Goal: Check status: Check status

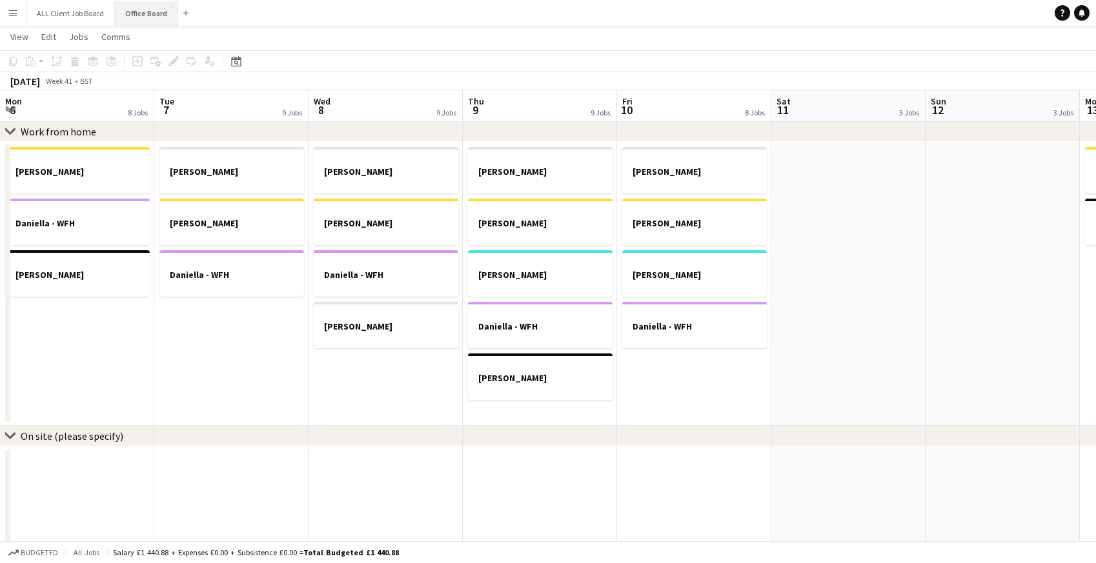
scroll to position [0, 492]
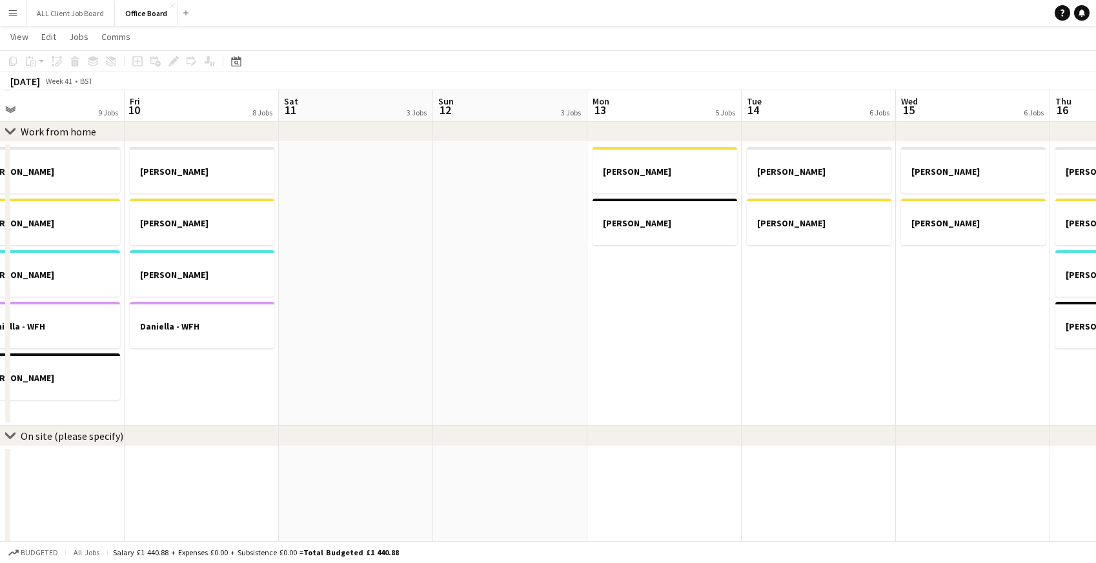
click at [15, 10] on app-icon "Menu" at bounding box center [13, 13] width 10 height 10
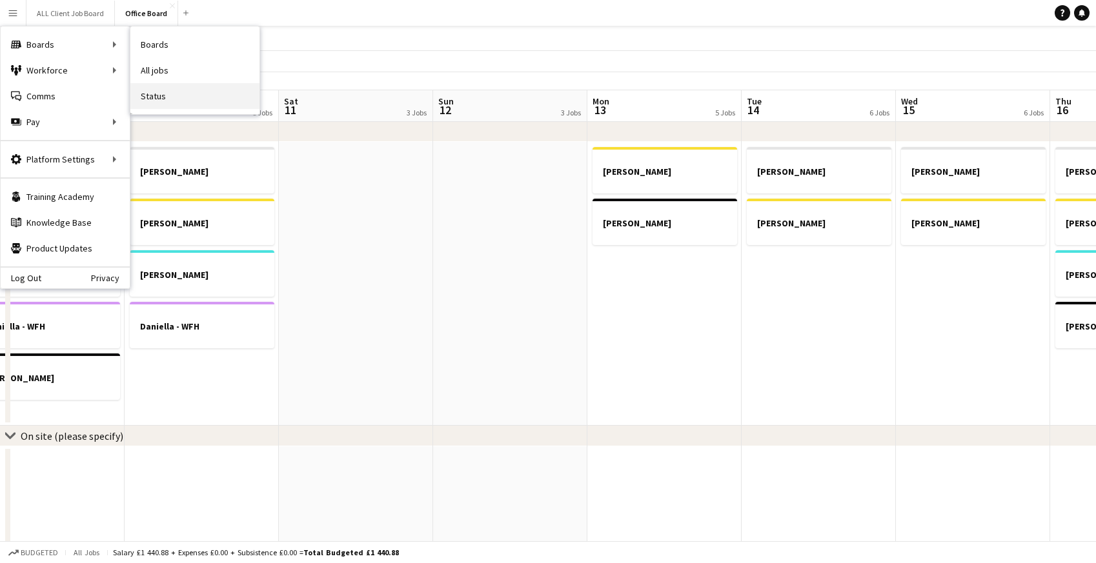
click at [156, 96] on link "Status" at bounding box center [194, 96] width 129 height 26
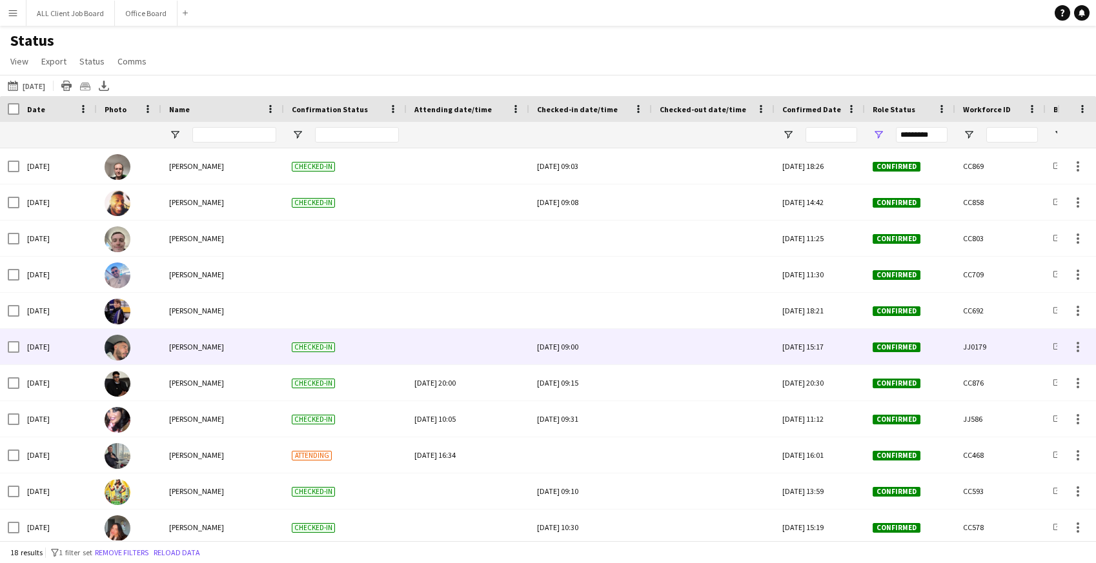
click at [689, 352] on div at bounding box center [713, 347] width 107 height 36
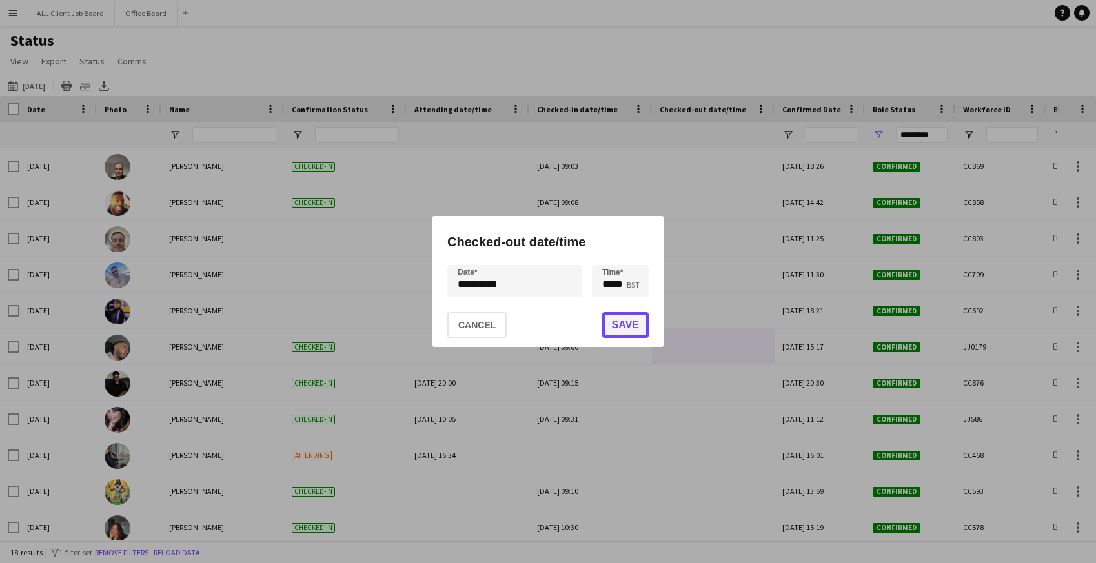
click at [625, 327] on button "Save" at bounding box center [625, 325] width 46 height 26
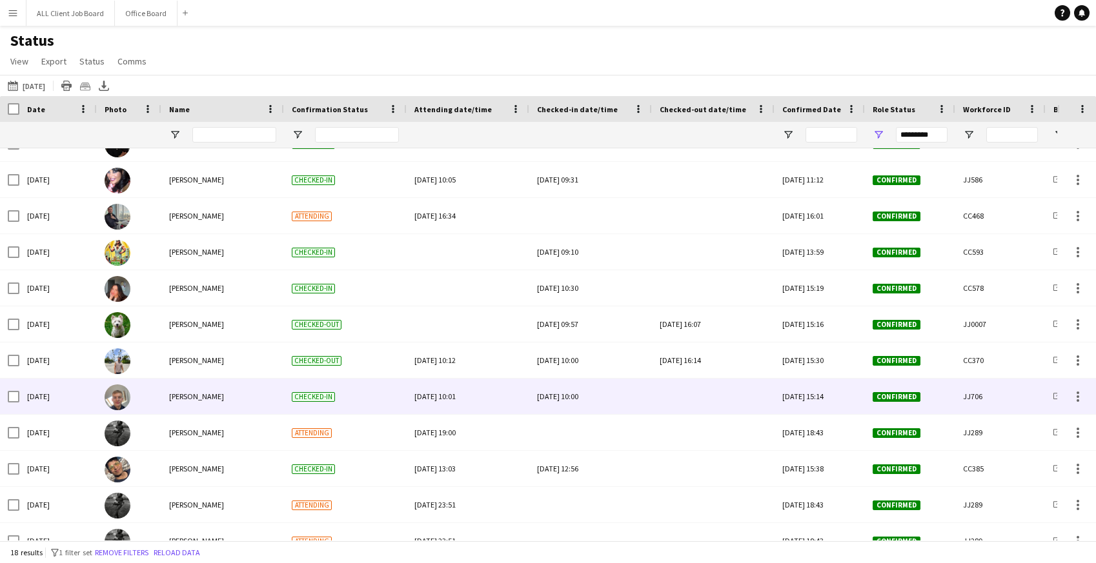
scroll to position [258, 0]
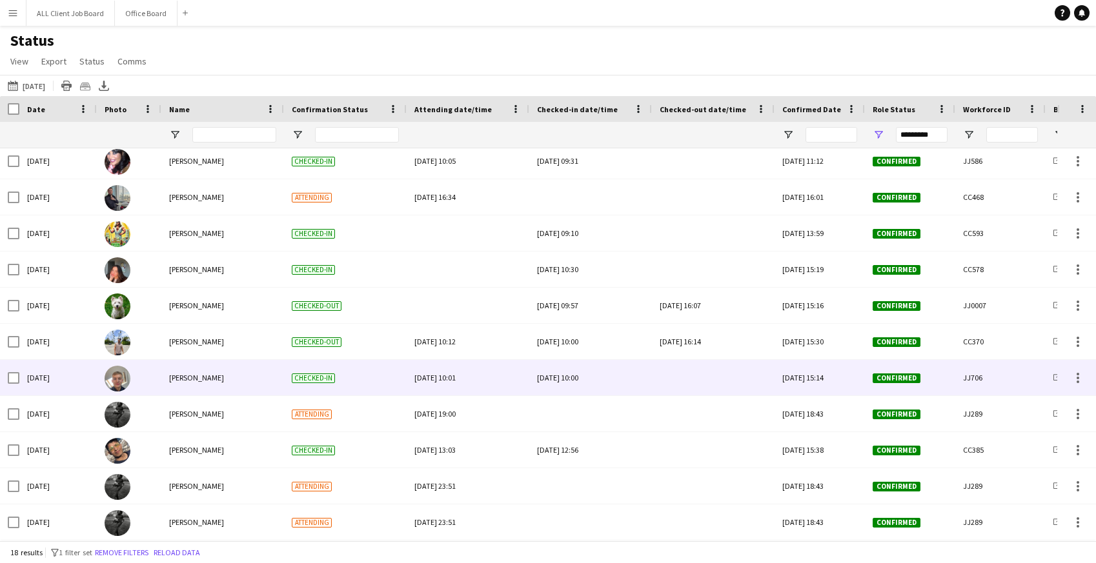
click at [684, 372] on div at bounding box center [713, 378] width 107 height 36
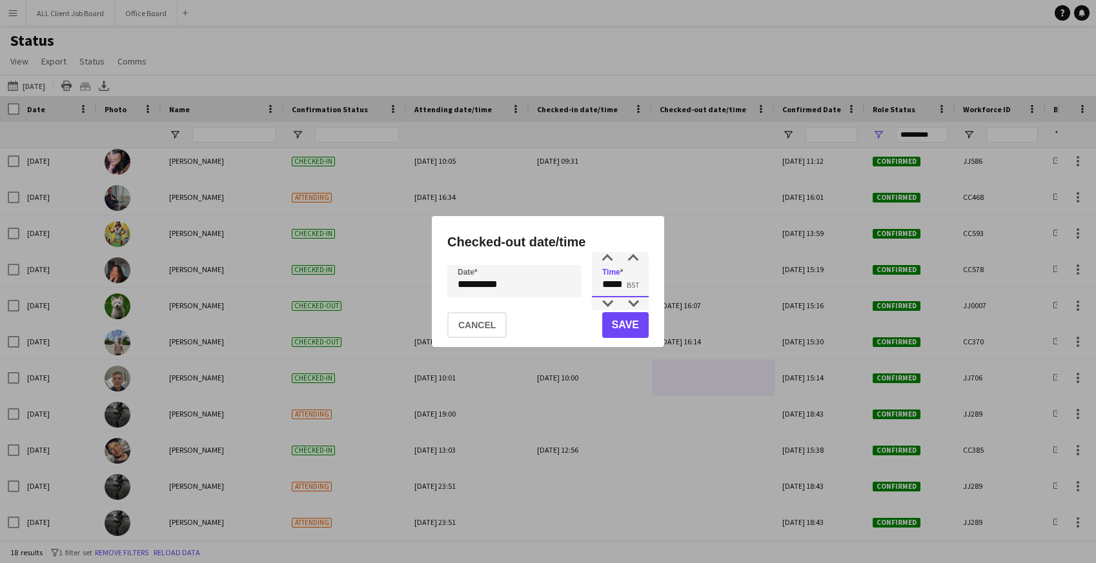
drag, startPoint x: 628, startPoint y: 283, endPoint x: 616, endPoint y: 281, distance: 11.8
click at [616, 281] on input "*****" at bounding box center [620, 281] width 57 height 32
type input "*****"
click at [616, 324] on button "Save" at bounding box center [625, 325] width 46 height 26
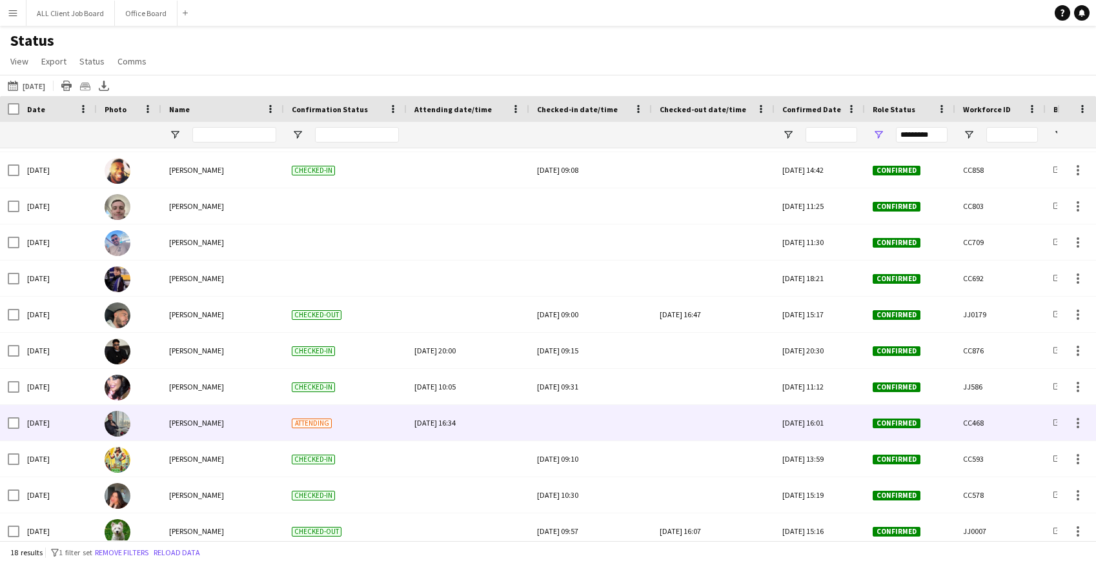
scroll to position [72, 0]
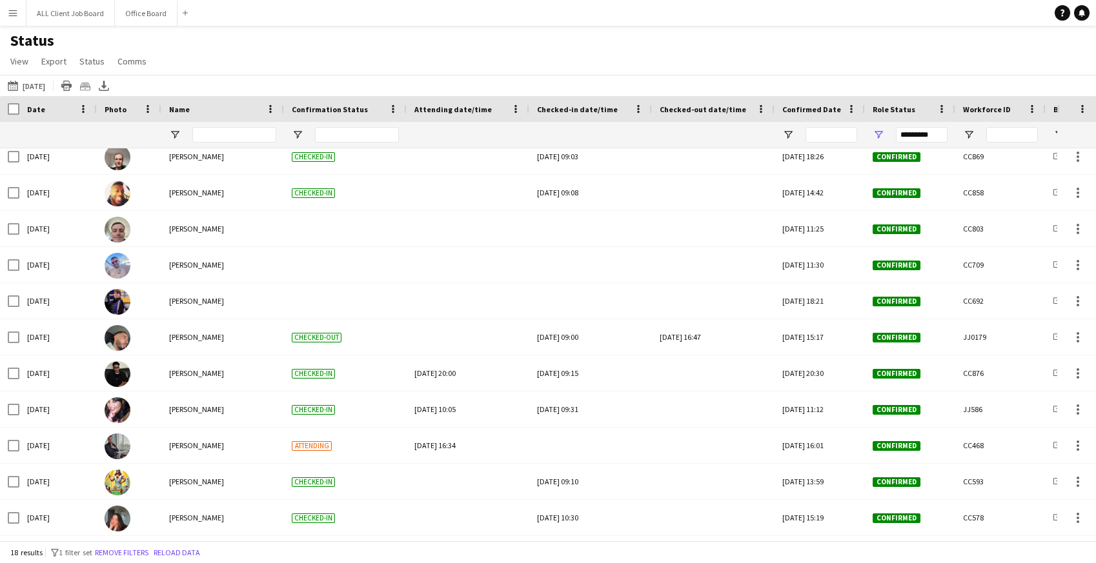
click at [17, 12] on app-icon "Menu" at bounding box center [13, 13] width 10 height 10
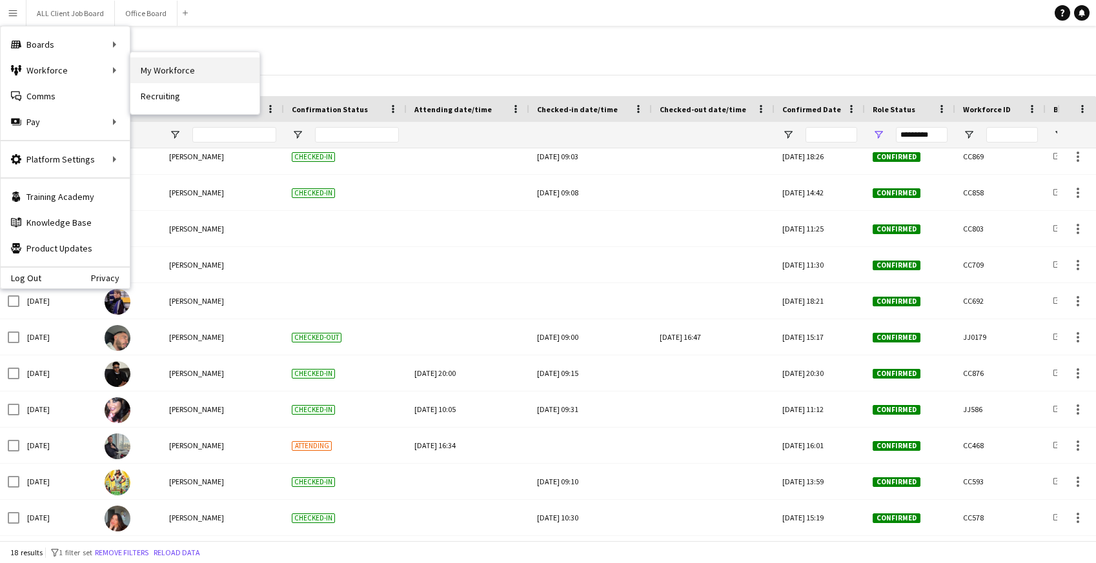
click at [168, 69] on link "My Workforce" at bounding box center [194, 70] width 129 height 26
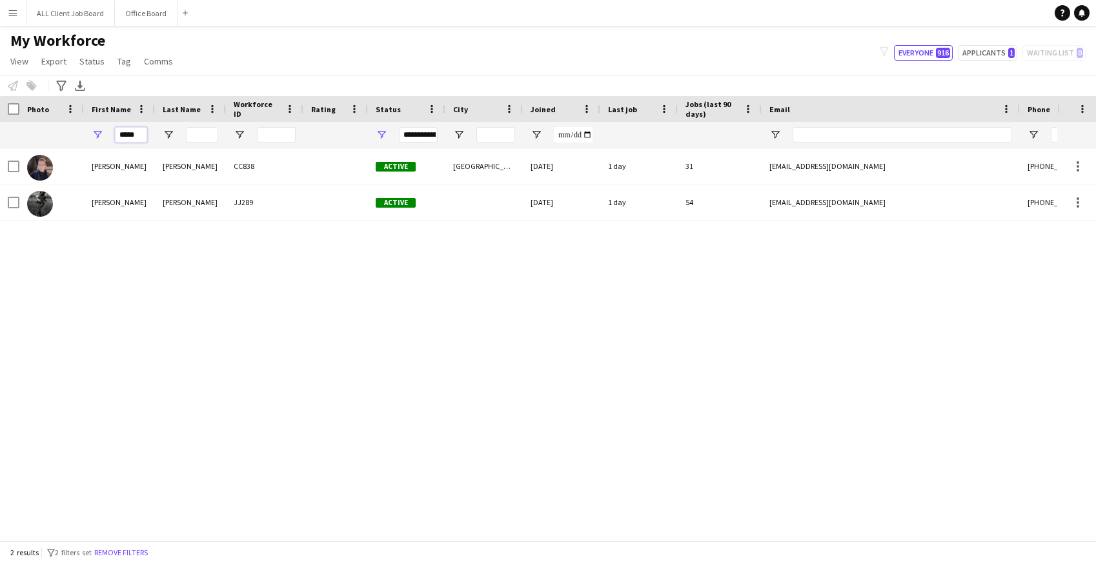
click at [140, 136] on input "*****" at bounding box center [131, 134] width 32 height 15
type input "*"
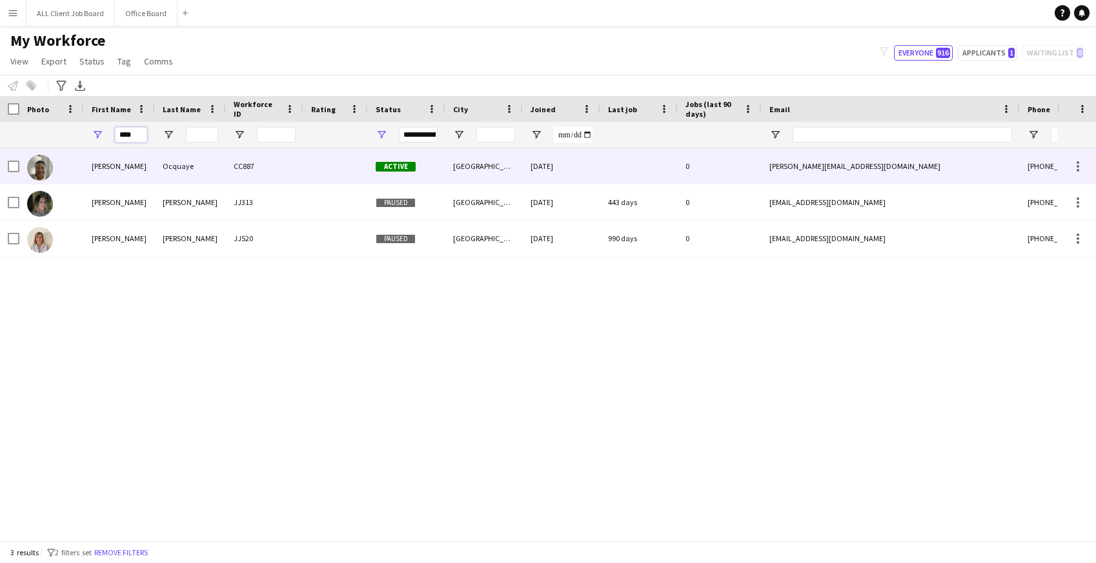
type input "****"
click at [141, 174] on div "[PERSON_NAME]" at bounding box center [119, 166] width 71 height 36
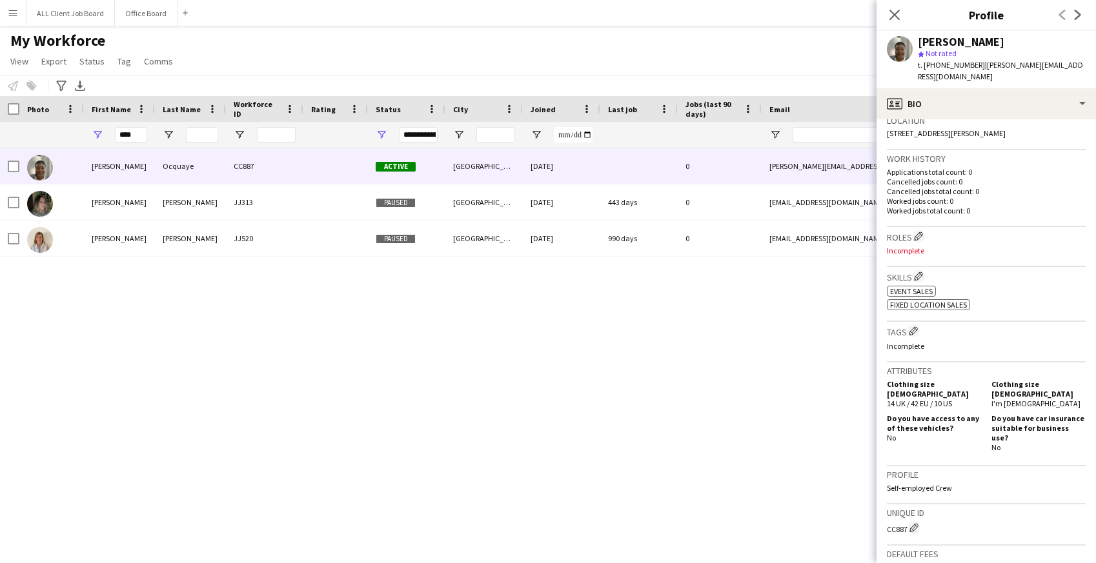
scroll to position [467, 0]
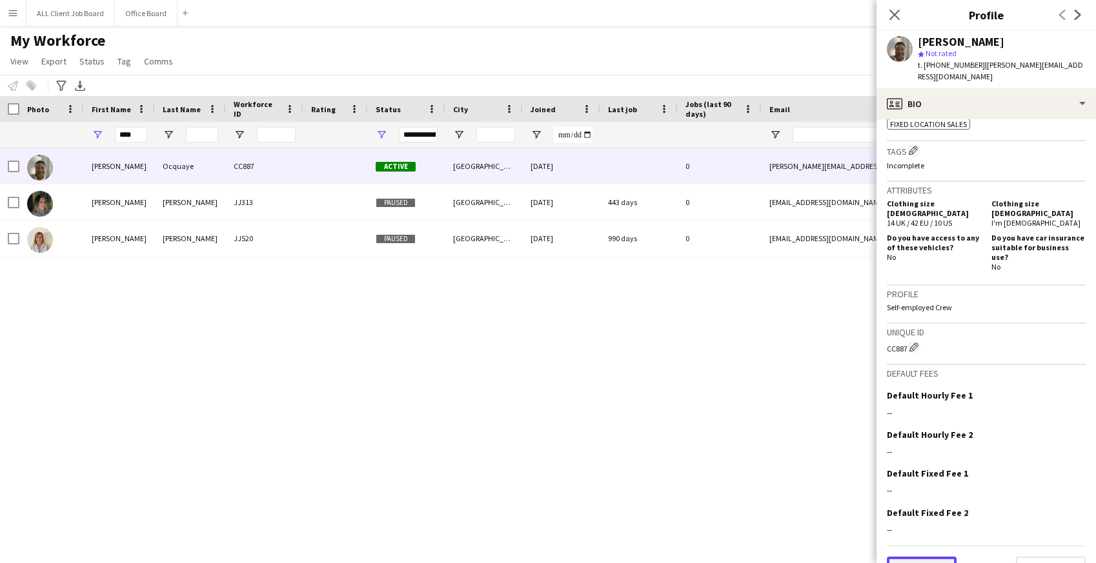
click at [935, 557] on button "Previous" at bounding box center [922, 570] width 70 height 26
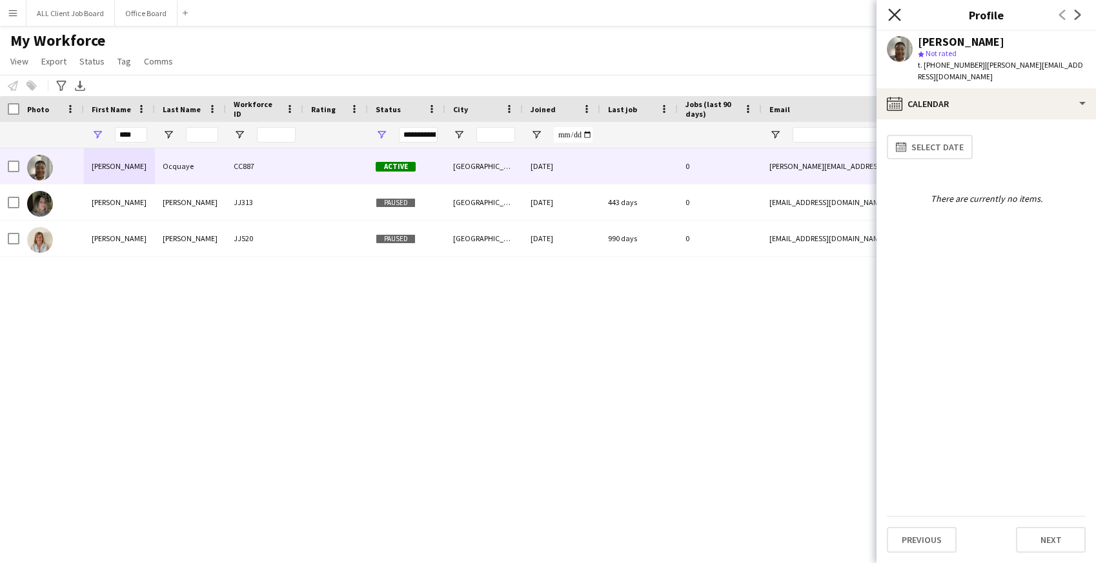
click at [900, 15] on icon "Close pop-in" at bounding box center [894, 14] width 12 height 12
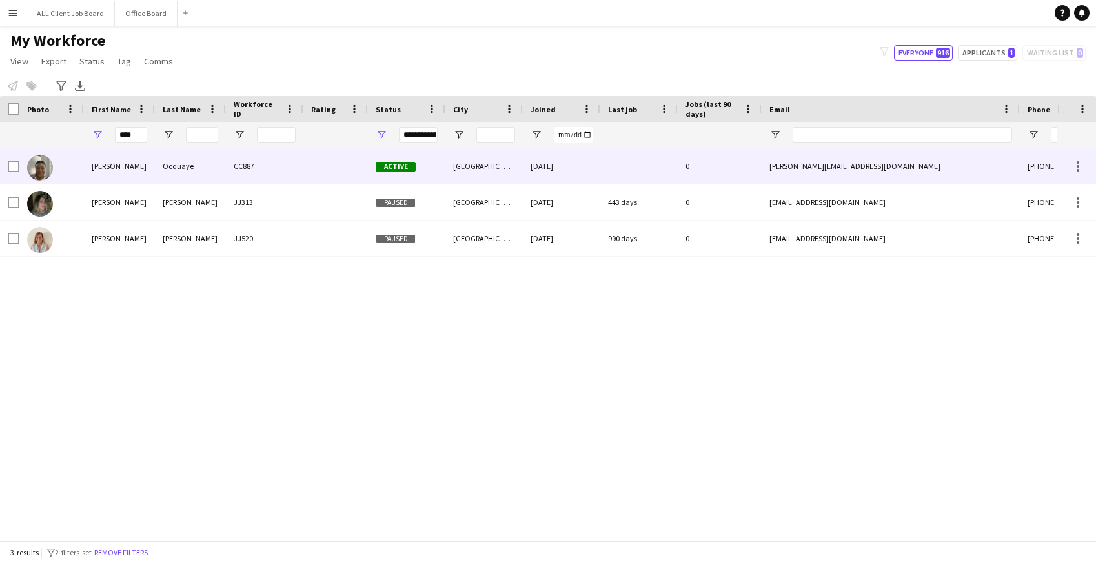
click at [298, 164] on div "CC887" at bounding box center [264, 166] width 77 height 36
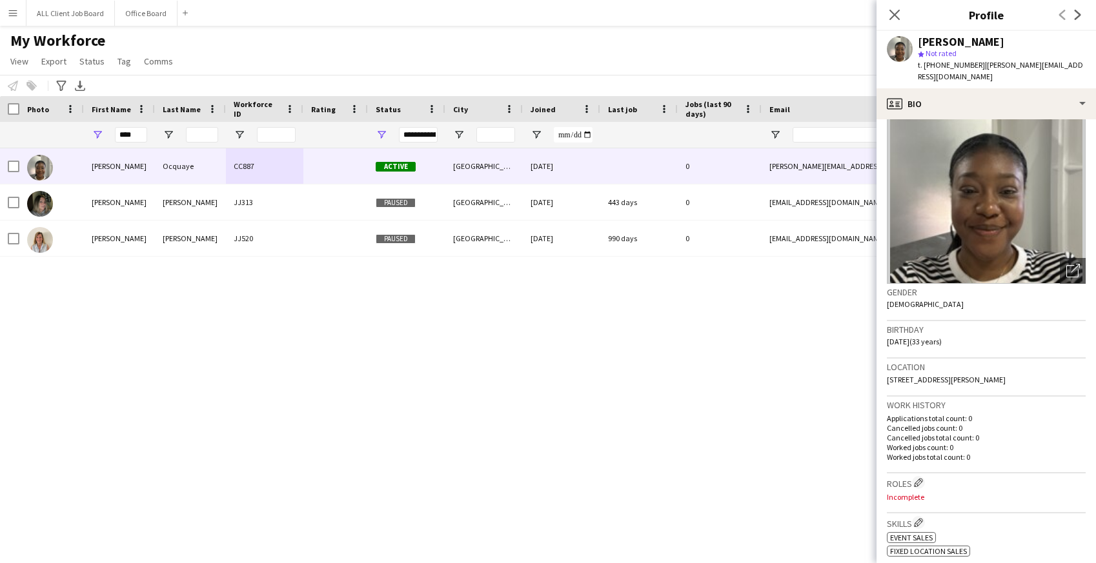
scroll to position [0, 0]
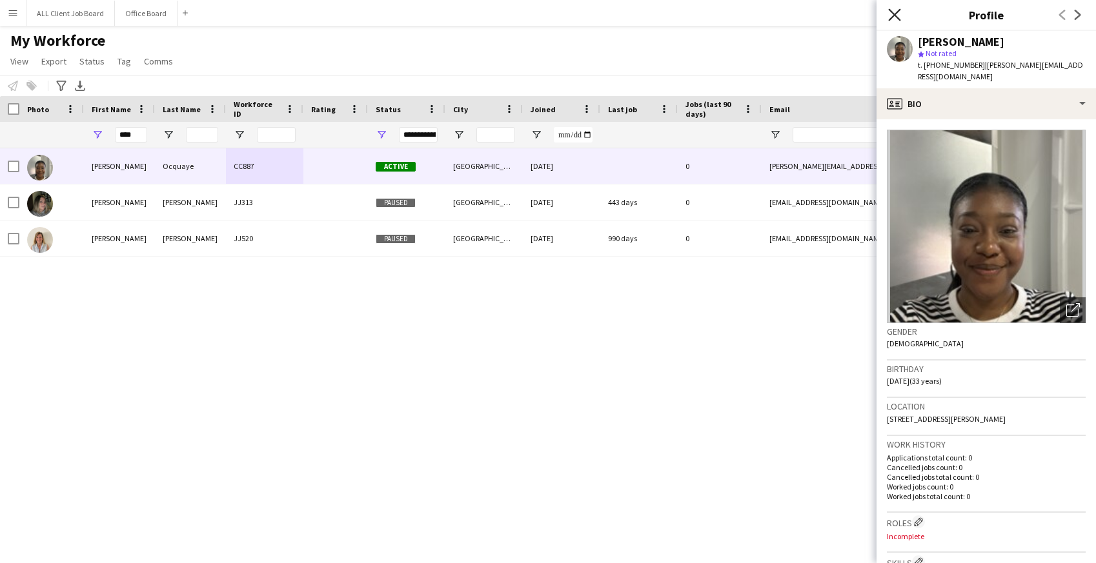
click at [895, 15] on icon at bounding box center [894, 14] width 12 height 12
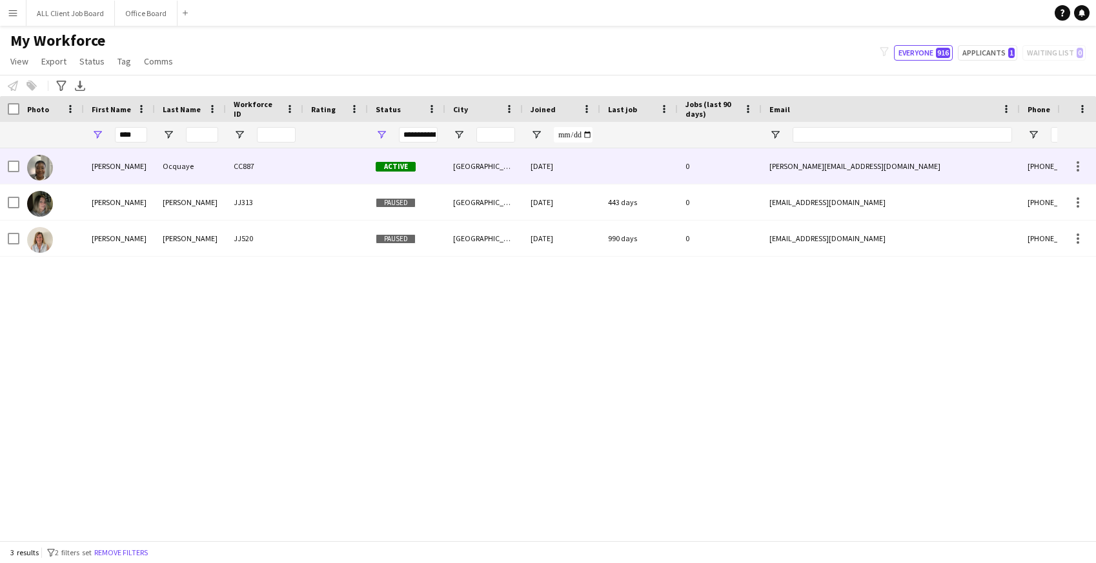
click at [332, 176] on div at bounding box center [335, 166] width 65 height 36
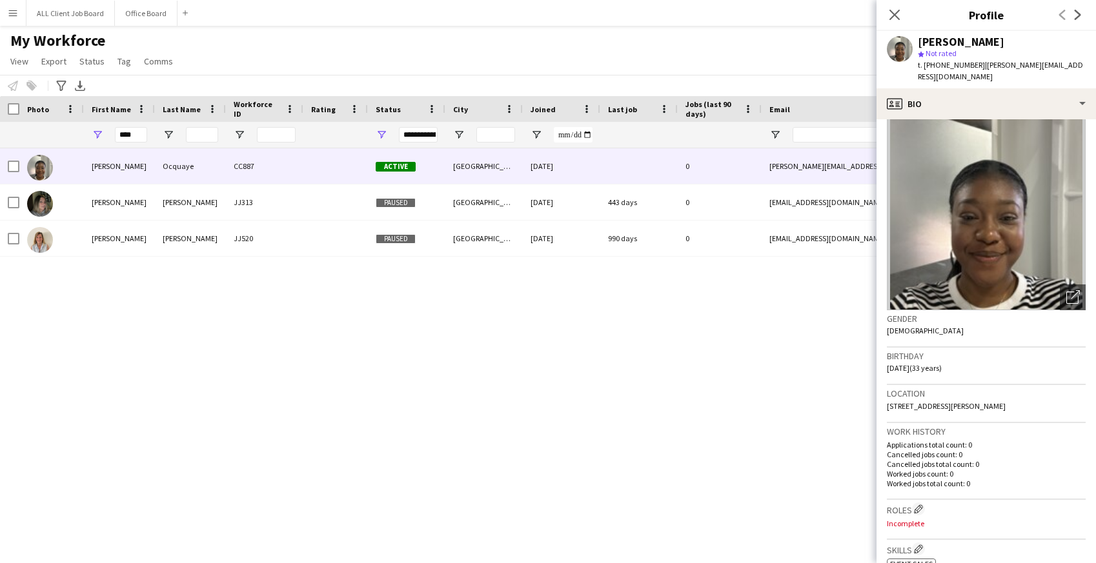
scroll to position [11, 0]
click at [19, 13] on button "Menu" at bounding box center [13, 13] width 26 height 26
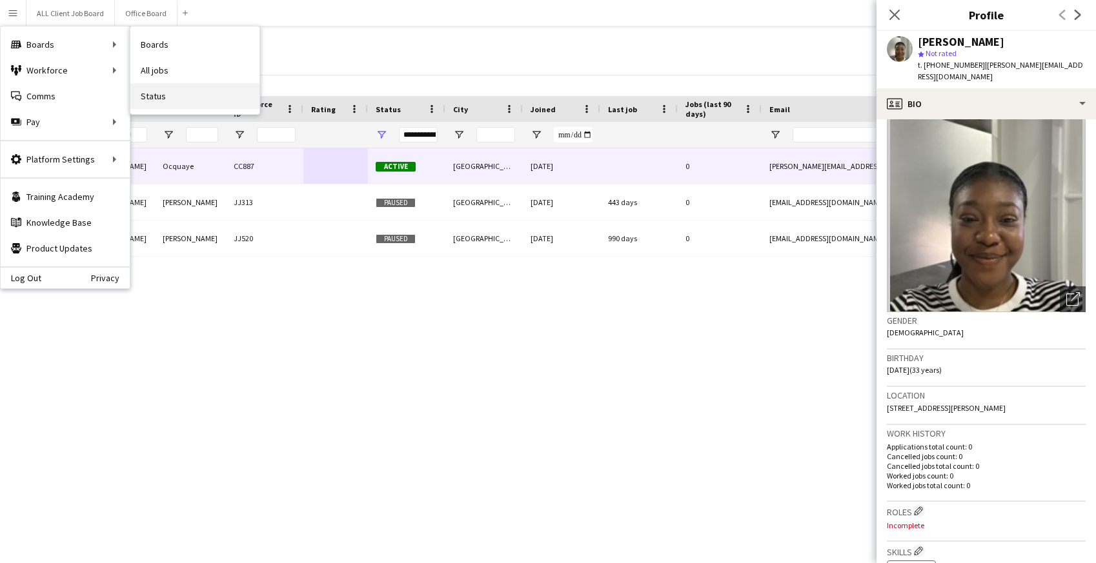
click at [163, 102] on link "Status" at bounding box center [194, 96] width 129 height 26
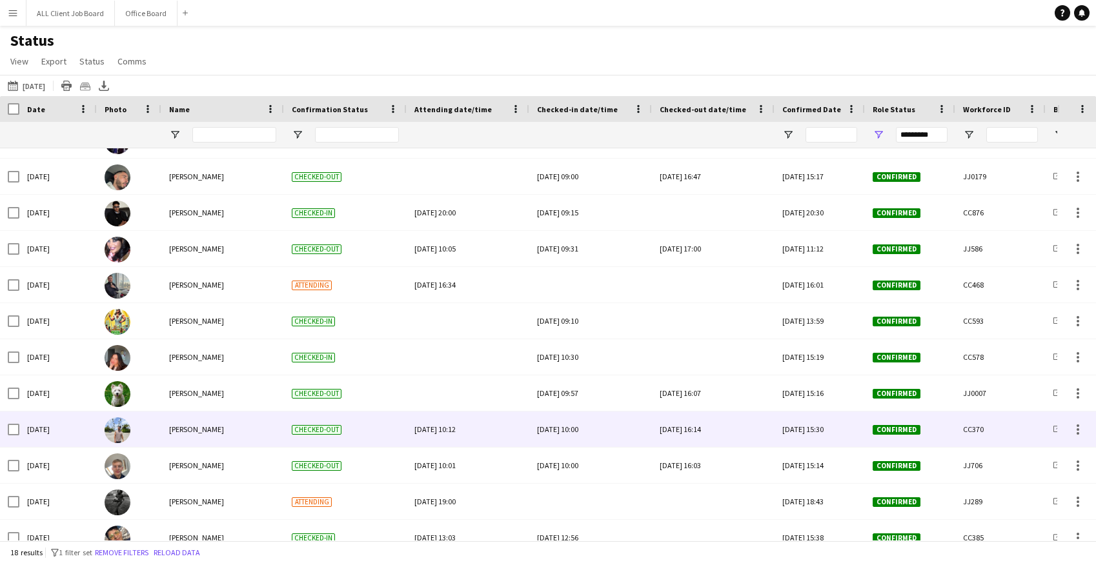
scroll to position [173, 0]
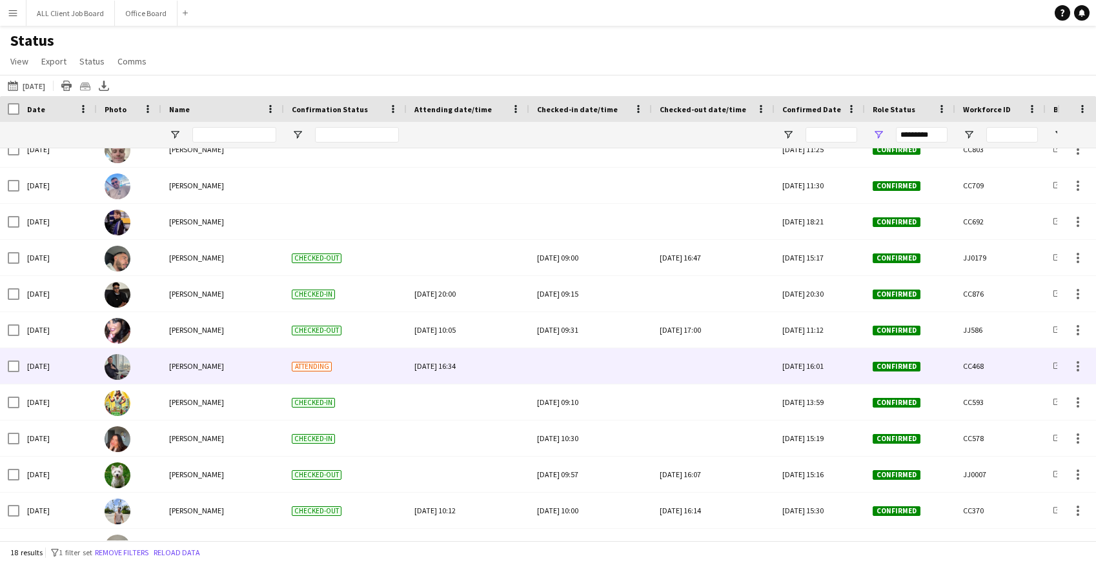
click at [700, 365] on div at bounding box center [713, 367] width 107 height 36
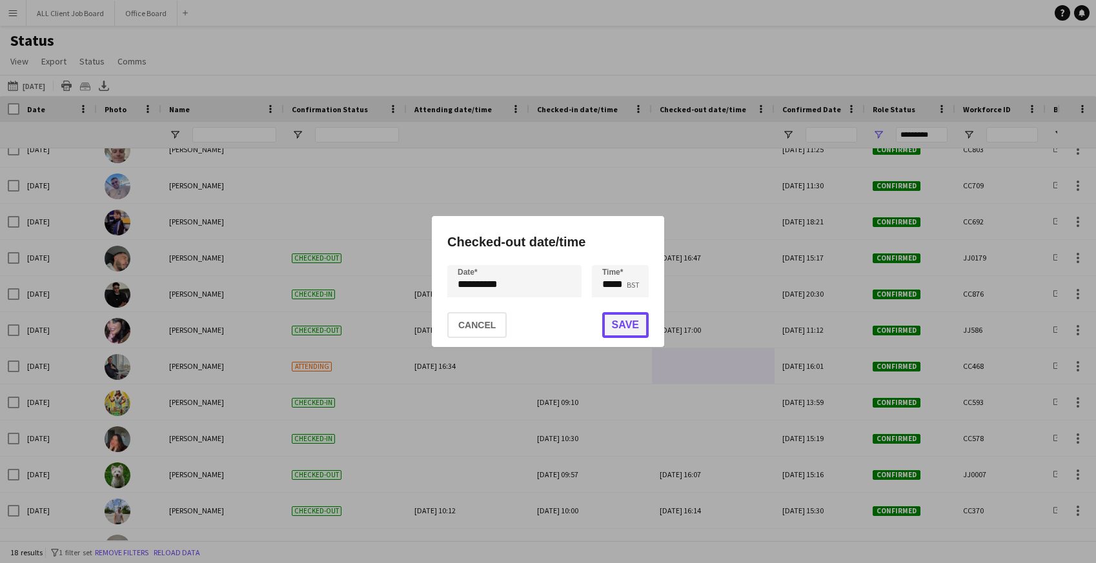
click at [611, 325] on button "Save" at bounding box center [625, 325] width 46 height 26
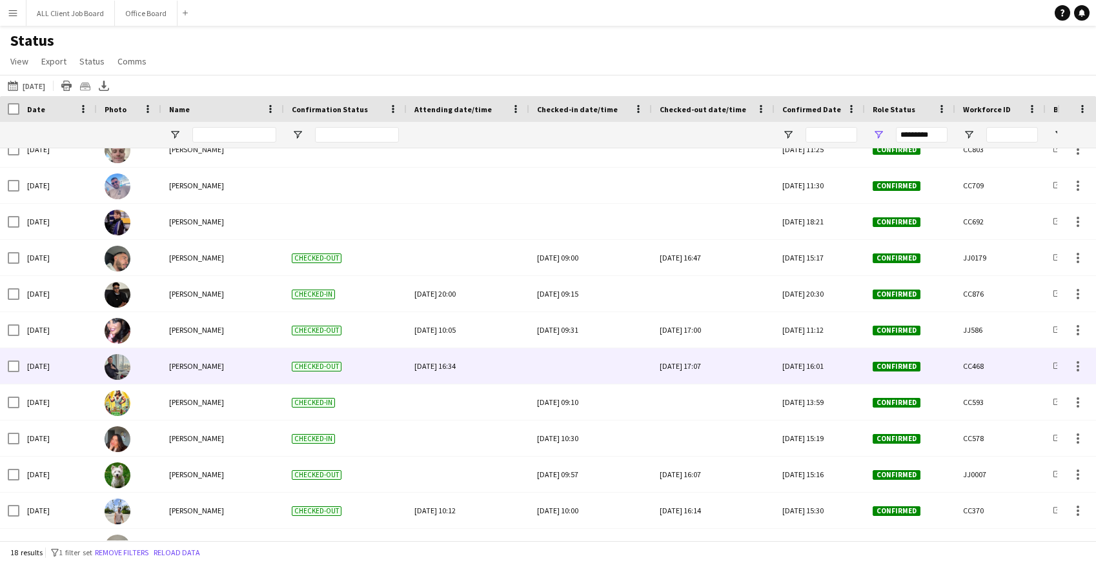
click at [560, 366] on div at bounding box center [590, 367] width 107 height 36
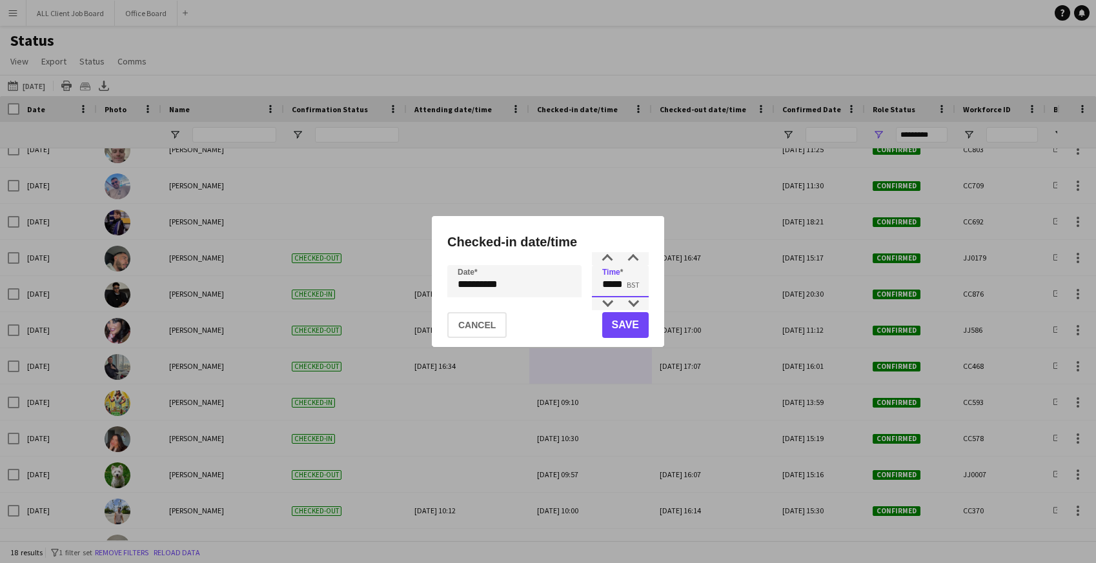
drag, startPoint x: 602, startPoint y: 285, endPoint x: 648, endPoint y: 283, distance: 46.5
click at [649, 283] on div "**********" at bounding box center [548, 281] width 232 height 131
type input "*****"
click at [642, 327] on button "Save" at bounding box center [625, 325] width 46 height 26
